Goal: Information Seeking & Learning: Check status

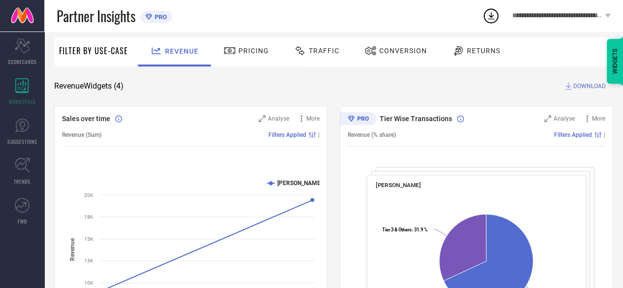
scroll to position [63, 0]
click at [21, 54] on div "Scorecard SCORECARDS" at bounding box center [22, 51] width 44 height 39
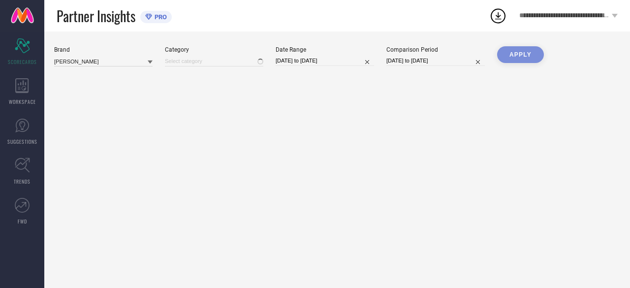
type input "All"
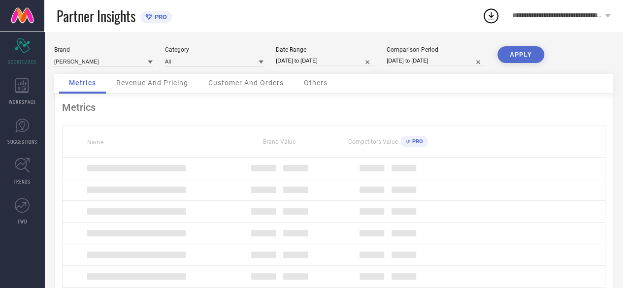
click at [150, 61] on icon at bounding box center [150, 62] width 5 height 3
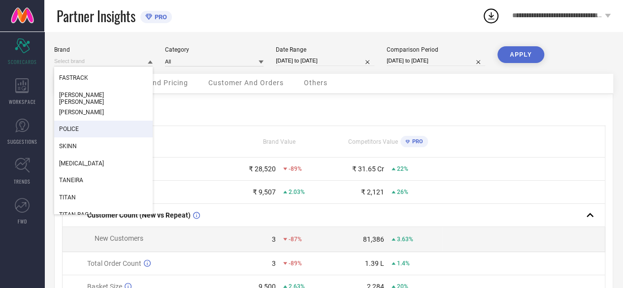
scroll to position [33, 0]
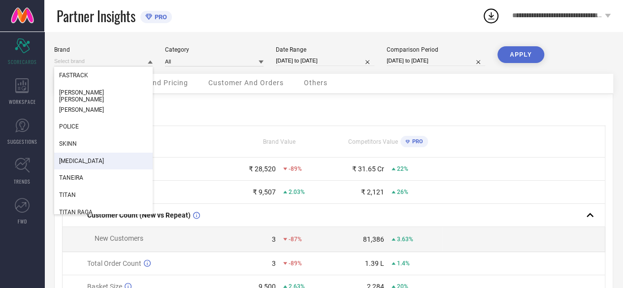
click at [106, 159] on div "[MEDICAL_DATA]" at bounding box center [103, 161] width 98 height 17
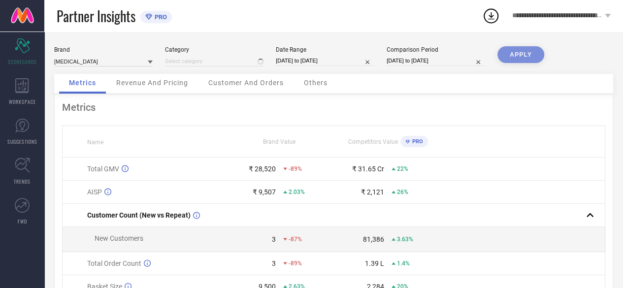
type input "All"
click at [259, 61] on icon at bounding box center [260, 62] width 5 height 3
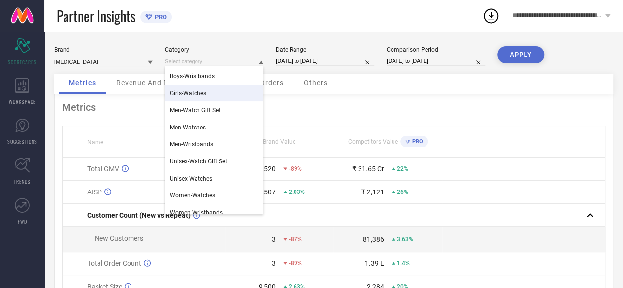
scroll to position [23, 0]
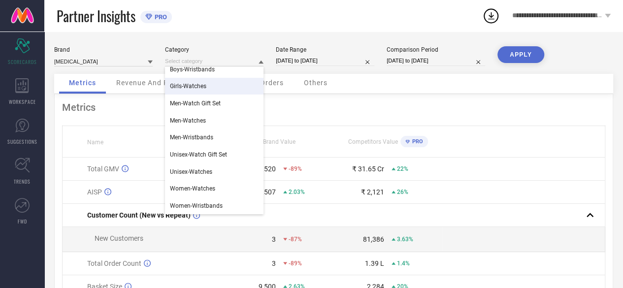
click at [251, 25] on div "Partner Insights PRO" at bounding box center [269, 16] width 425 height 32
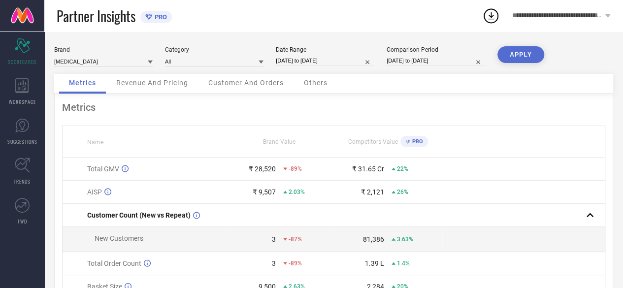
select select "6"
select select "2025"
select select "7"
select select "2025"
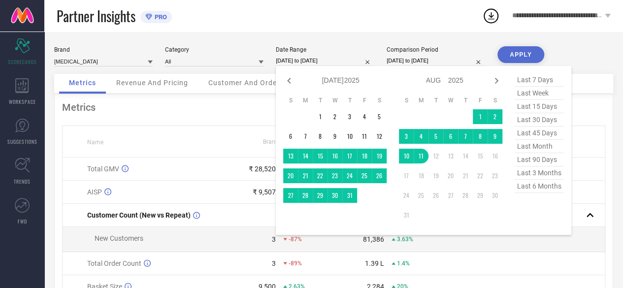
click at [300, 62] on input "[DATE] to [DATE]" at bounding box center [325, 61] width 98 height 10
click at [478, 115] on td "1" at bounding box center [480, 116] width 15 height 15
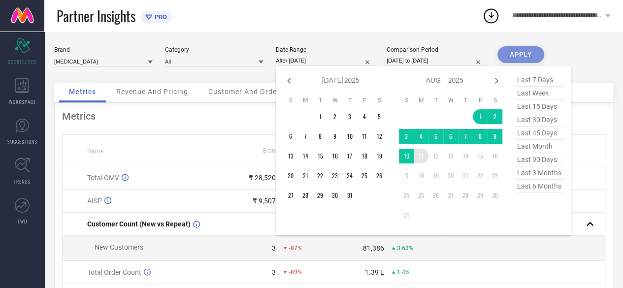
type input "[DATE] to [DATE]"
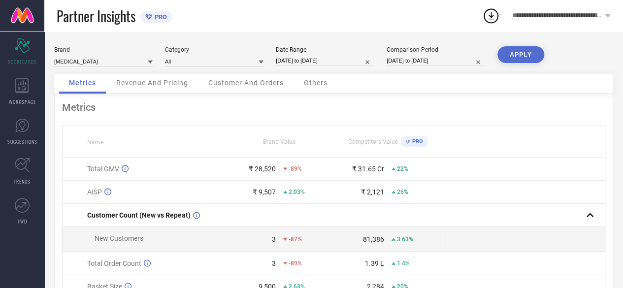
click at [519, 47] on button "APPLY" at bounding box center [520, 54] width 47 height 17
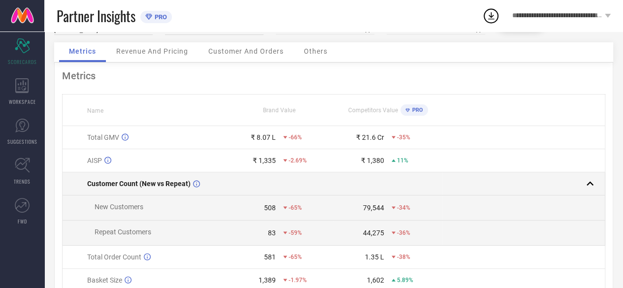
scroll to position [0, 0]
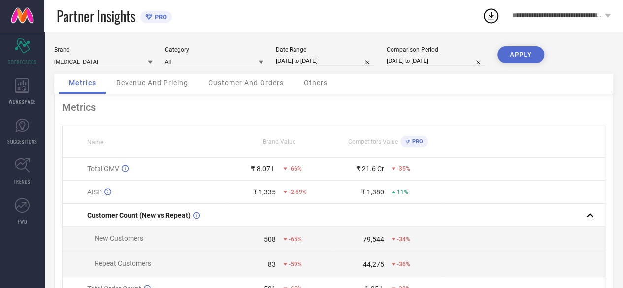
click at [151, 90] on div "Revenue And Pricing" at bounding box center [152, 84] width 92 height 20
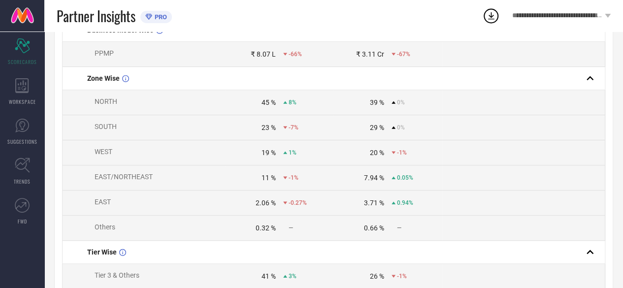
scroll to position [215, 0]
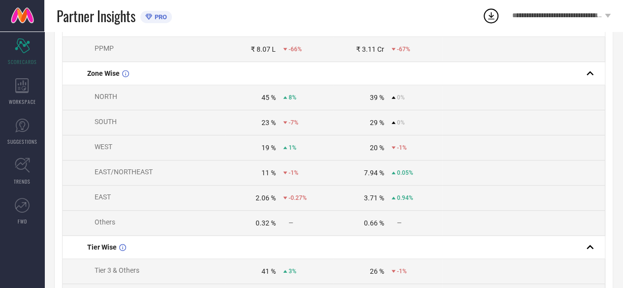
click at [268, 127] on div "23 %" at bounding box center [268, 123] width 14 height 8
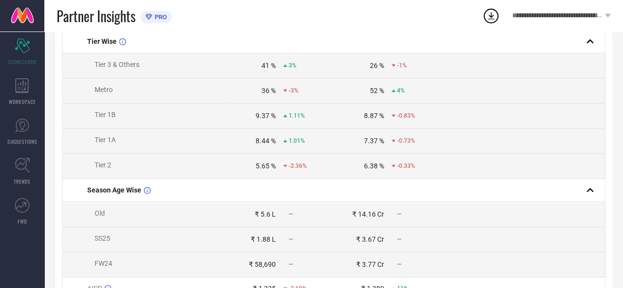
scroll to position [423, 0]
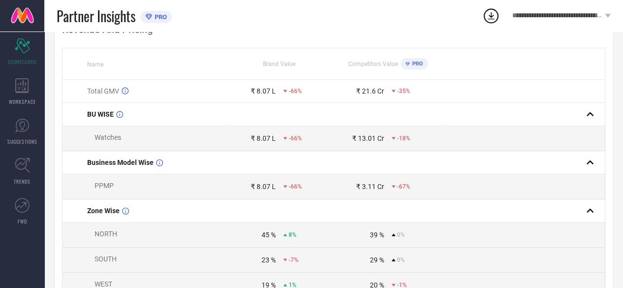
scroll to position [0, 0]
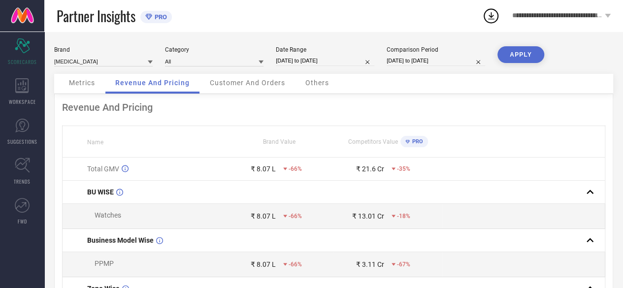
click at [242, 80] on span "Customer And Orders" at bounding box center [247, 83] width 75 height 8
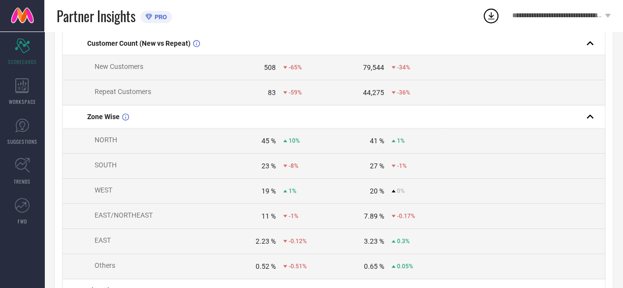
scroll to position [127, 0]
click at [288, 143] on span "10%" at bounding box center [293, 139] width 11 height 7
click at [289, 168] on span "-8%" at bounding box center [293, 164] width 10 height 7
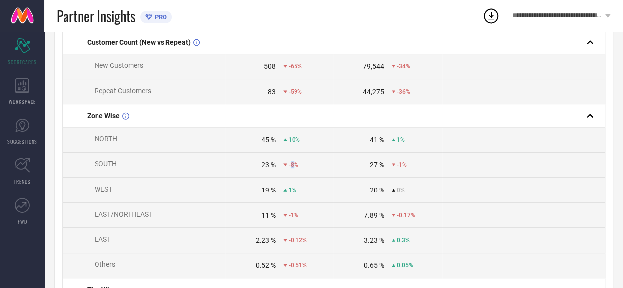
click at [289, 168] on span "-8%" at bounding box center [293, 164] width 10 height 7
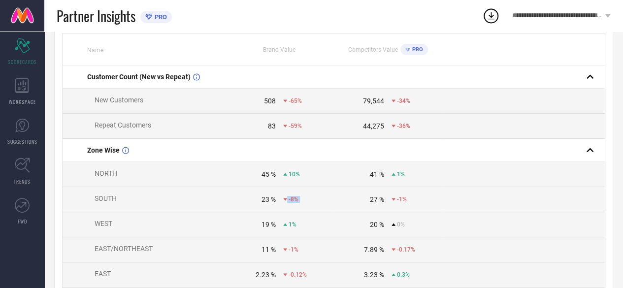
scroll to position [91, 0]
click at [262, 177] on div "45 %" at bounding box center [268, 176] width 14 height 8
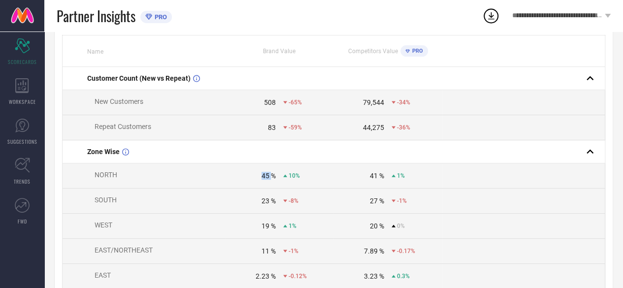
click at [262, 177] on div "45 %" at bounding box center [268, 176] width 14 height 8
click at [373, 177] on div "41 %" at bounding box center [377, 176] width 14 height 8
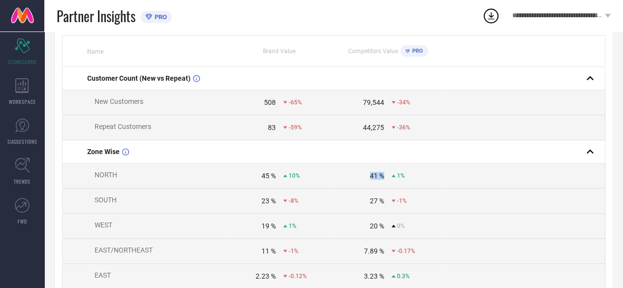
click at [373, 177] on div "41 %" at bounding box center [377, 176] width 14 height 8
click at [370, 131] on div "44,275" at bounding box center [373, 128] width 21 height 8
click at [373, 106] on div "79,544" at bounding box center [373, 102] width 21 height 8
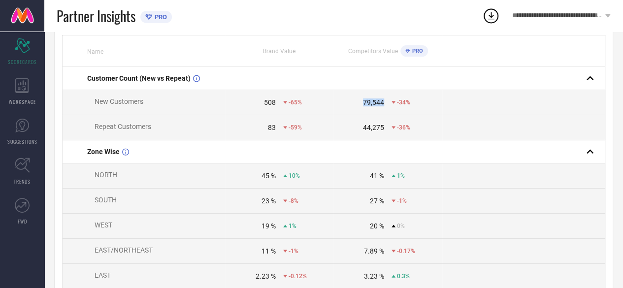
click at [373, 106] on div "79,544" at bounding box center [373, 102] width 21 height 8
click at [266, 178] on div "45 %" at bounding box center [268, 176] width 14 height 8
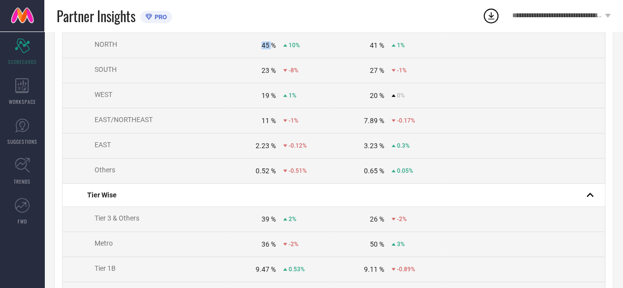
scroll to position [220, 0]
click at [264, 175] on div "0.52 %" at bounding box center [266, 172] width 20 height 8
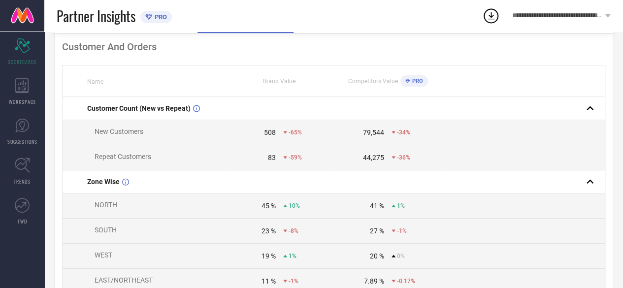
scroll to position [0, 0]
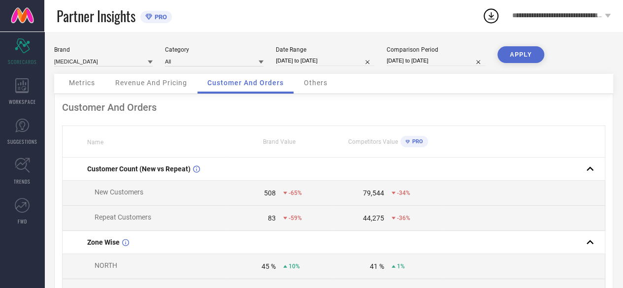
click at [319, 82] on span "Others" at bounding box center [316, 83] width 24 height 8
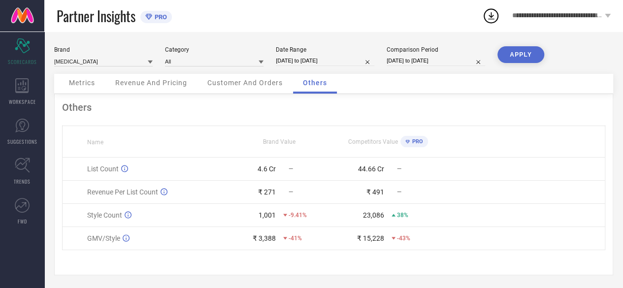
scroll to position [3, 0]
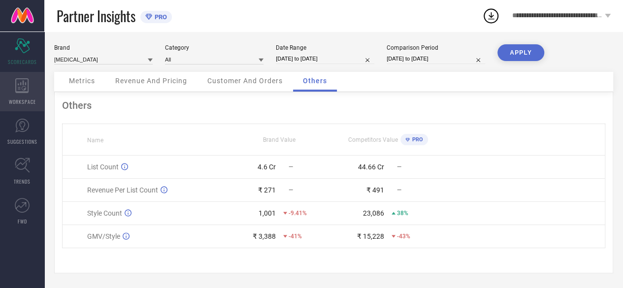
click at [17, 85] on icon at bounding box center [22, 85] width 14 height 15
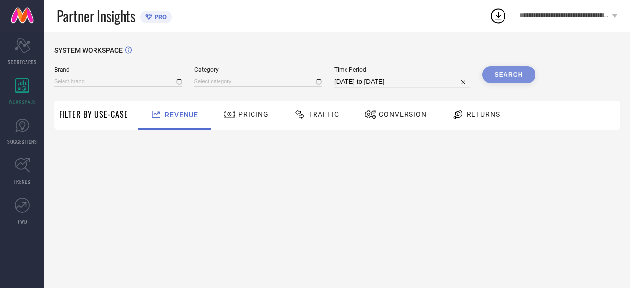
type input "[PERSON_NAME]"
type input "All"
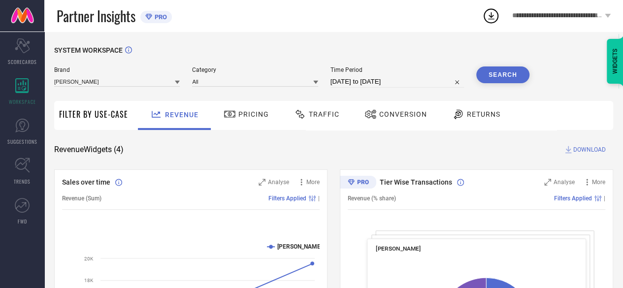
click at [177, 82] on icon at bounding box center [177, 82] width 5 height 3
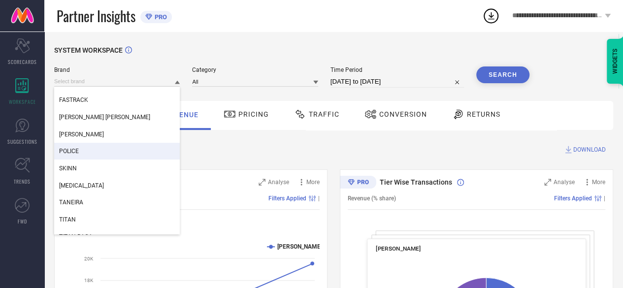
scroll to position [30, 0]
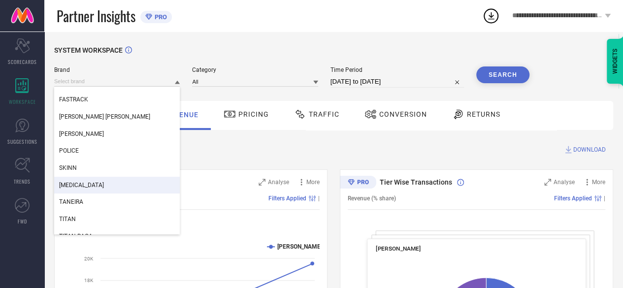
click at [84, 185] on div "[MEDICAL_DATA]" at bounding box center [117, 185] width 126 height 17
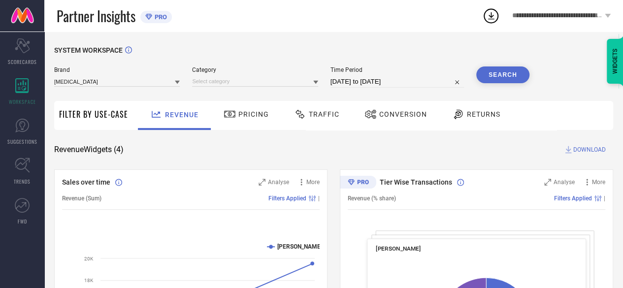
click at [316, 83] on icon at bounding box center [315, 82] width 5 height 3
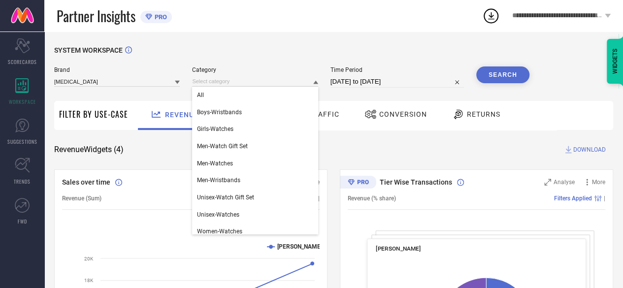
click at [285, 63] on div "SYSTEM WORKSPACE" at bounding box center [333, 56] width 559 height 20
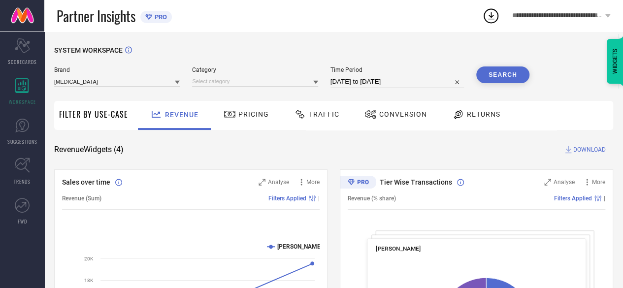
select select "6"
select select "2025"
select select "7"
select select "2025"
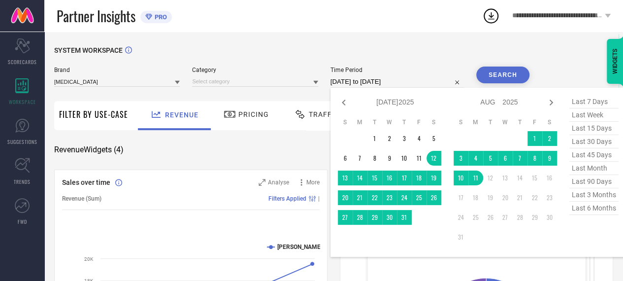
click at [397, 85] on input "[DATE] to [DATE]" at bounding box center [396, 82] width 133 height 12
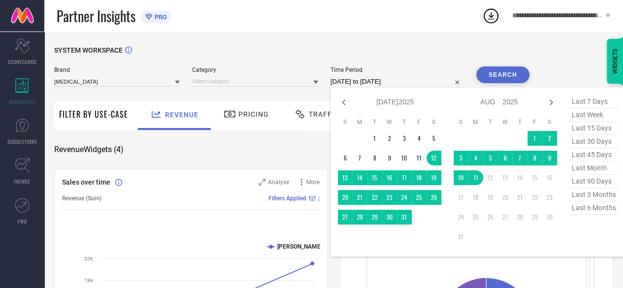
click at [500, 72] on button "Search" at bounding box center [502, 74] width 53 height 17
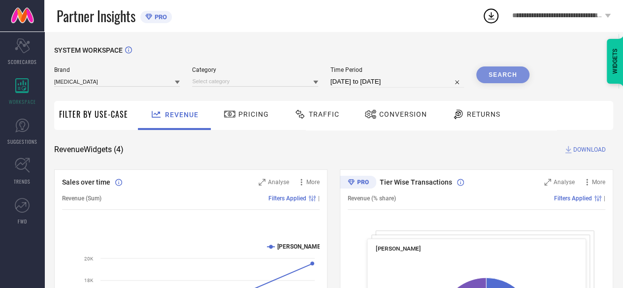
click at [500, 72] on div "Search" at bounding box center [502, 74] width 53 height 17
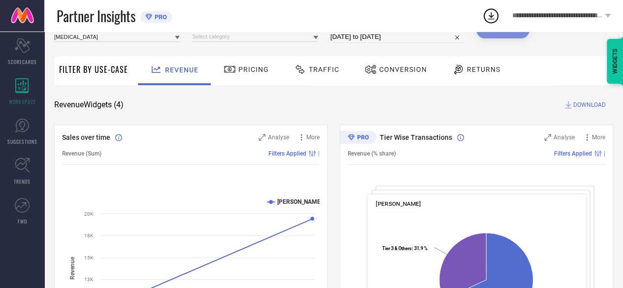
scroll to position [0, 0]
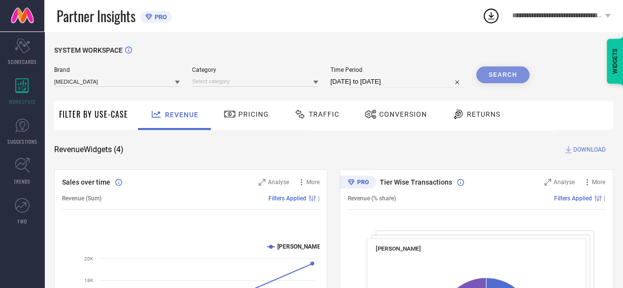
click at [493, 75] on div "Search" at bounding box center [502, 74] width 53 height 17
click at [315, 82] on icon at bounding box center [315, 82] width 5 height 3
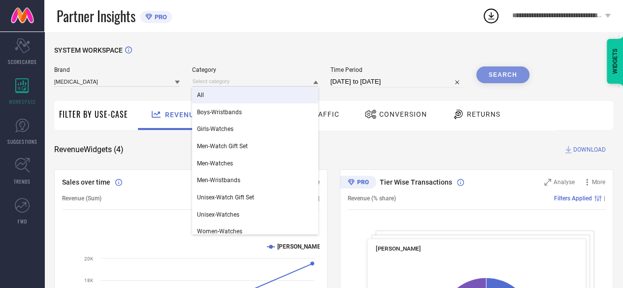
click at [237, 98] on div "All" at bounding box center [255, 95] width 126 height 17
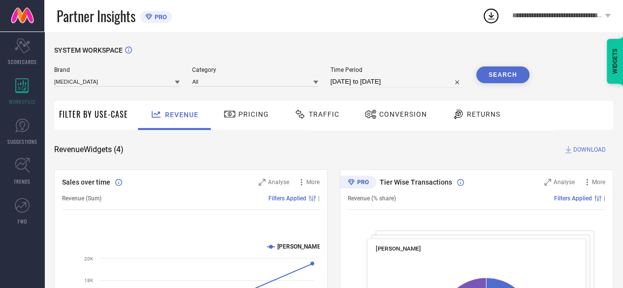
click at [517, 71] on button "Search" at bounding box center [502, 74] width 53 height 17
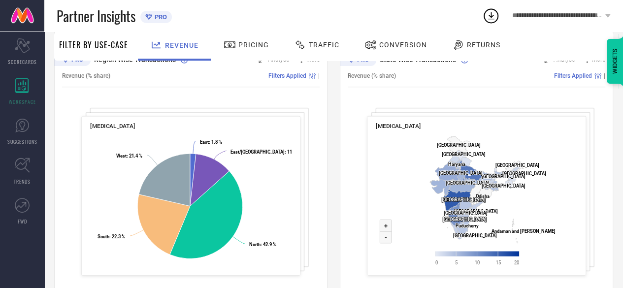
scroll to position [381, 0]
click at [337, 202] on div "Sales over time Analyse More Revenue (Sum) Filters Applied | Created with Highc…" at bounding box center [333, 41] width 559 height 505
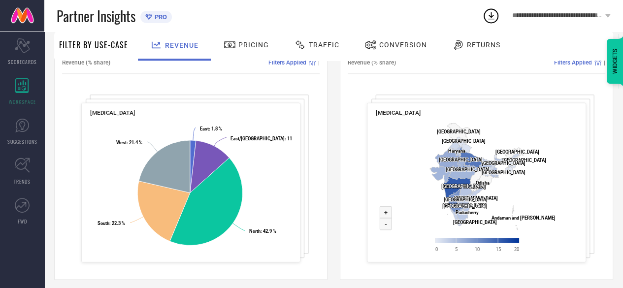
scroll to position [401, 0]
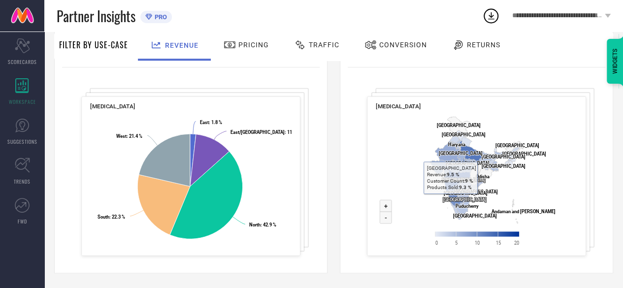
click at [345, 172] on div "State Wise Transactions Analyse More Revenue (% share) Filters Applied | [MEDIC…" at bounding box center [476, 150] width 273 height 246
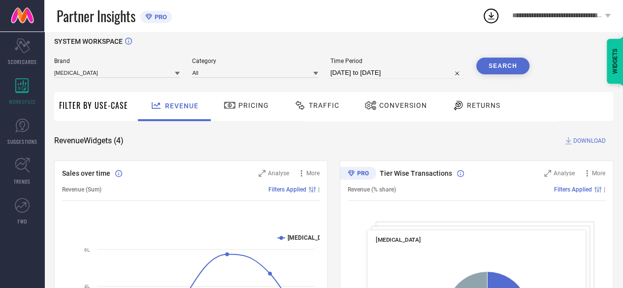
scroll to position [0, 0]
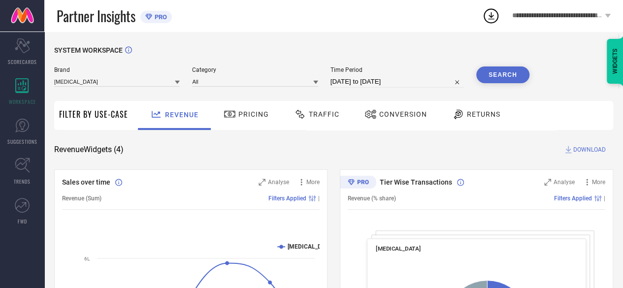
click at [246, 112] on span "Pricing" at bounding box center [253, 114] width 31 height 8
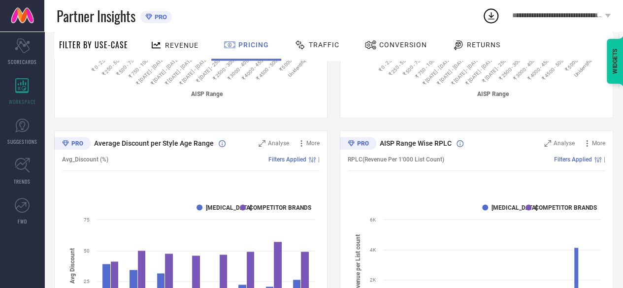
scroll to position [556, 0]
